Goal: Information Seeking & Learning: Learn about a topic

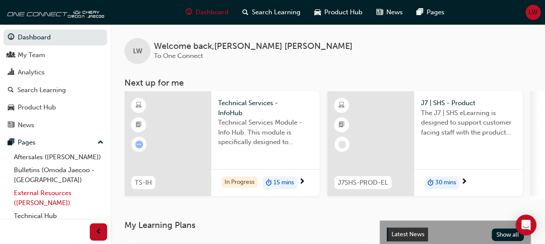
click at [57, 197] on link "External Resources ([PERSON_NAME])" at bounding box center [58, 198] width 97 height 23
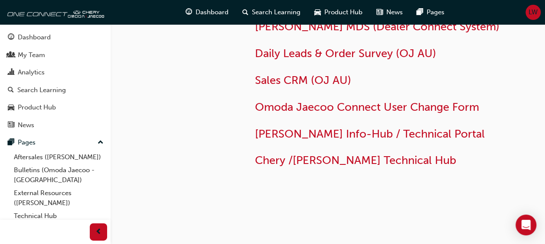
scroll to position [83, 0]
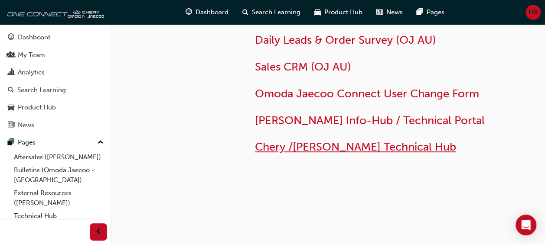
click at [375, 149] on span "Chery /[PERSON_NAME] Technical Hub" at bounding box center [355, 146] width 201 height 13
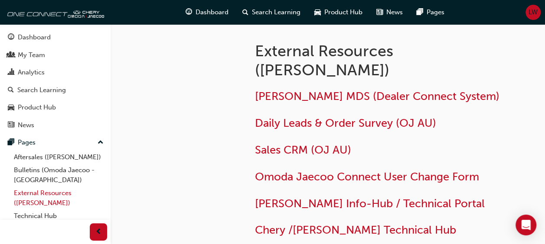
click at [55, 198] on link "External Resources ([PERSON_NAME])" at bounding box center [58, 198] width 97 height 23
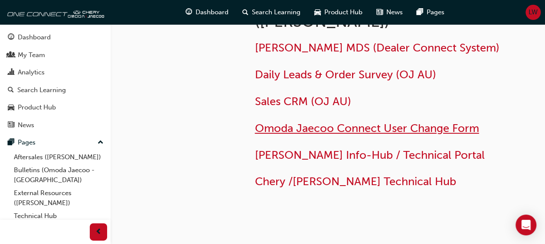
scroll to position [83, 0]
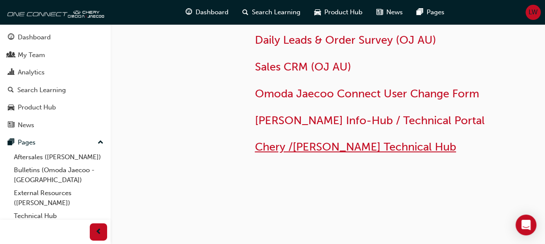
click at [425, 142] on span "Chery /[PERSON_NAME] Technical Hub" at bounding box center [355, 146] width 201 height 13
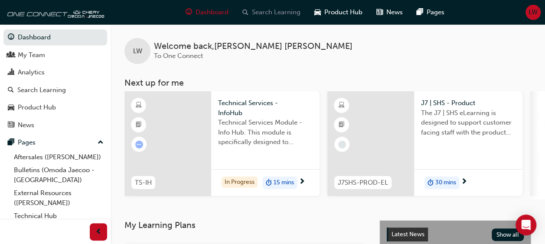
click at [278, 10] on span "Search Learning" at bounding box center [276, 12] width 49 height 10
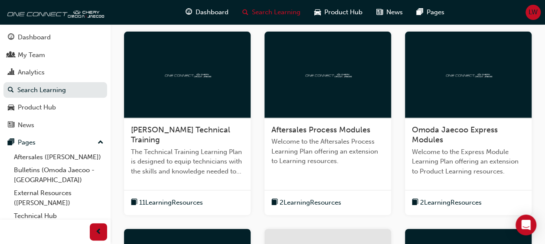
scroll to position [152, 0]
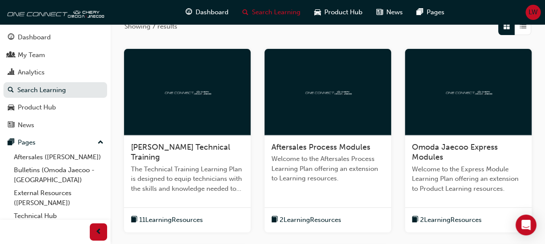
click at [329, 145] on span "Aftersales Process Modules" at bounding box center [320, 148] width 99 height 10
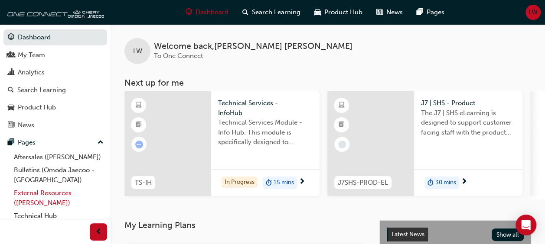
click at [52, 191] on link "External Resources ([PERSON_NAME])" at bounding box center [58, 198] width 97 height 23
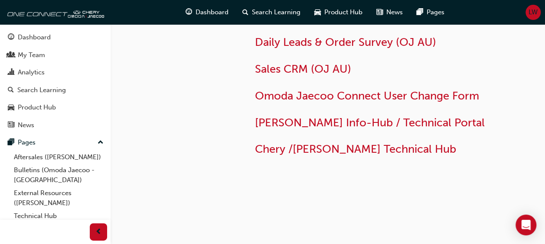
scroll to position [83, 0]
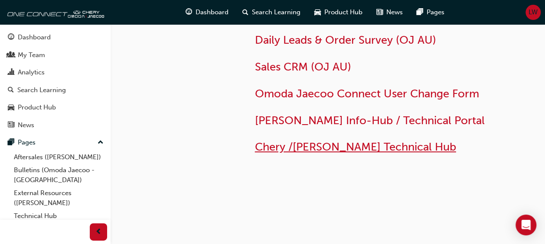
click at [386, 147] on span "Chery /[PERSON_NAME] Technical Hub" at bounding box center [355, 146] width 201 height 13
